Goal: Information Seeking & Learning: Check status

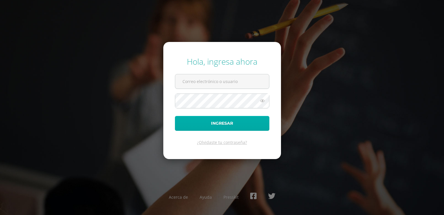
type input "[EMAIL_ADDRESS][DOMAIN_NAME]"
click at [186, 122] on button "Ingresar" at bounding box center [222, 123] width 94 height 15
type input "202409@colegioelfaro.edu.gt"
click at [196, 123] on button "Ingresar" at bounding box center [222, 123] width 94 height 15
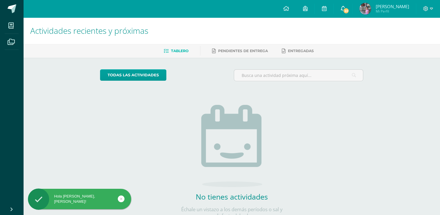
click at [345, 8] on icon at bounding box center [342, 8] width 5 height 5
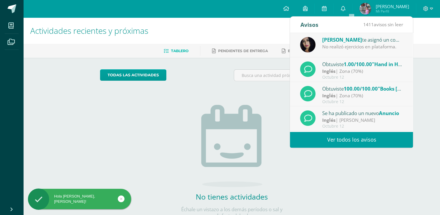
click at [348, 40] on span "[PERSON_NAME]" at bounding box center [342, 39] width 40 height 7
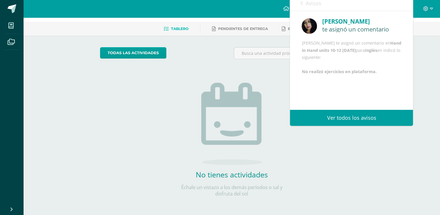
scroll to position [22, 0]
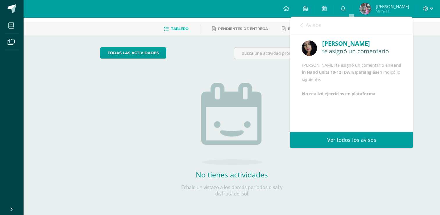
click at [331, 141] on link "Ver todos los avisos" at bounding box center [351, 140] width 123 height 16
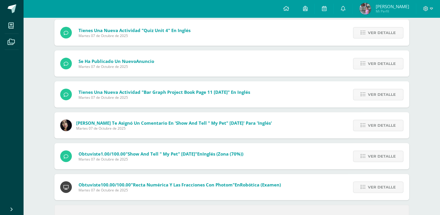
scroll to position [204, 0]
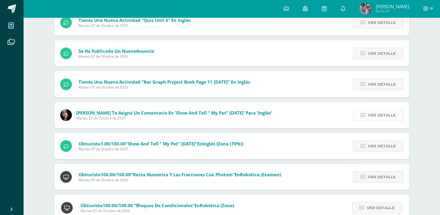
click at [383, 114] on span "Ver detalle" at bounding box center [382, 115] width 28 height 11
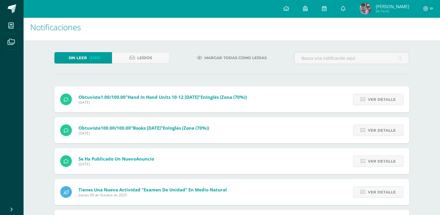
scroll to position [0, 0]
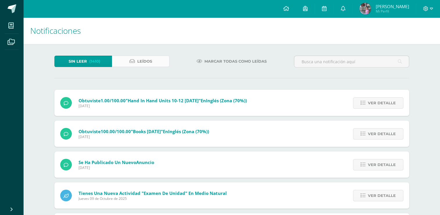
click at [124, 62] on link "Leídos" at bounding box center [141, 61] width 58 height 11
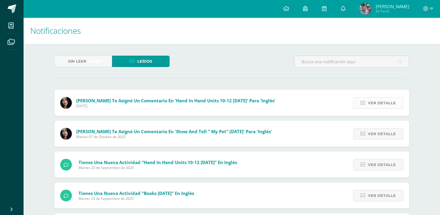
click at [385, 103] on span "Ver detalle" at bounding box center [382, 102] width 28 height 11
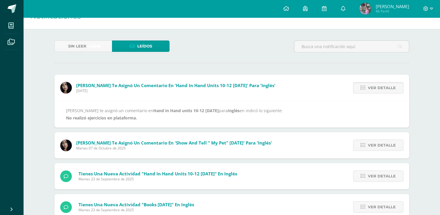
scroll to position [29, 0]
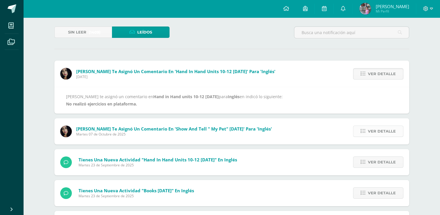
click at [377, 129] on span "Ver detalle" at bounding box center [382, 131] width 28 height 11
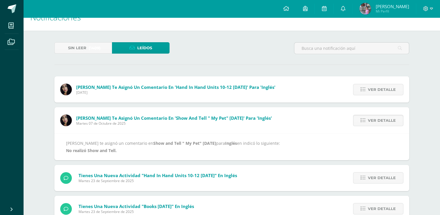
scroll to position [0, 0]
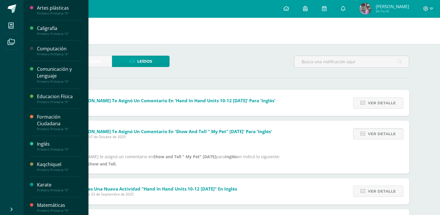
click at [42, 144] on div "Inglés" at bounding box center [59, 143] width 44 height 7
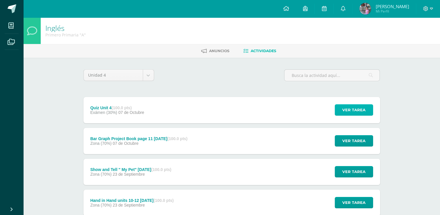
click at [356, 109] on span "Ver tarea" at bounding box center [353, 109] width 23 height 11
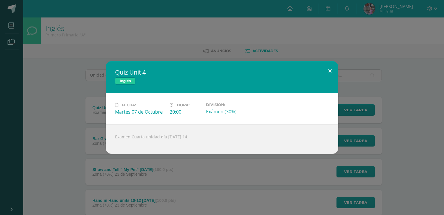
click at [329, 70] on button at bounding box center [330, 71] width 17 height 20
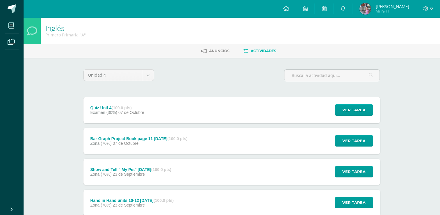
click at [351, 134] on div "Ver tarea" at bounding box center [353, 141] width 54 height 26
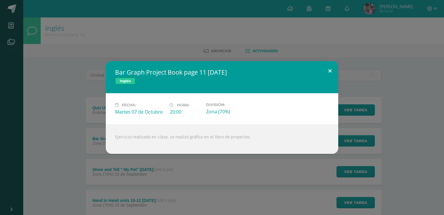
click at [330, 70] on button at bounding box center [330, 71] width 17 height 20
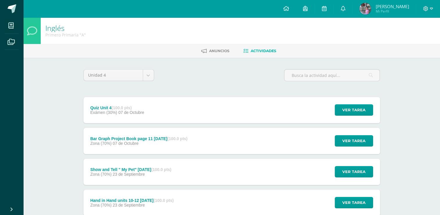
scroll to position [29, 0]
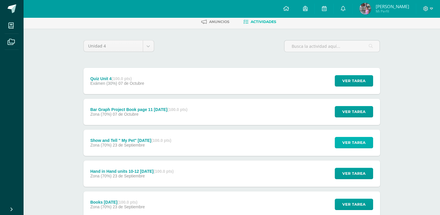
click at [358, 145] on span "Ver tarea" at bounding box center [353, 142] width 23 height 11
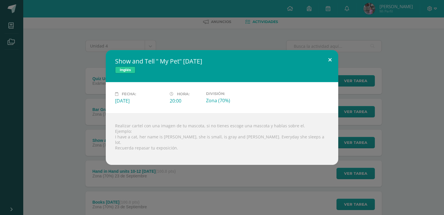
click at [329, 62] on button at bounding box center [330, 60] width 17 height 20
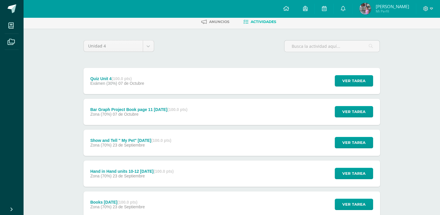
click at [208, 50] on div "Unidad 4 Unidad 1 Unidad 2 Unidad 3 Unidad 4" at bounding box center [231, 48] width 301 height 17
